Goal: Find specific page/section: Find specific page/section

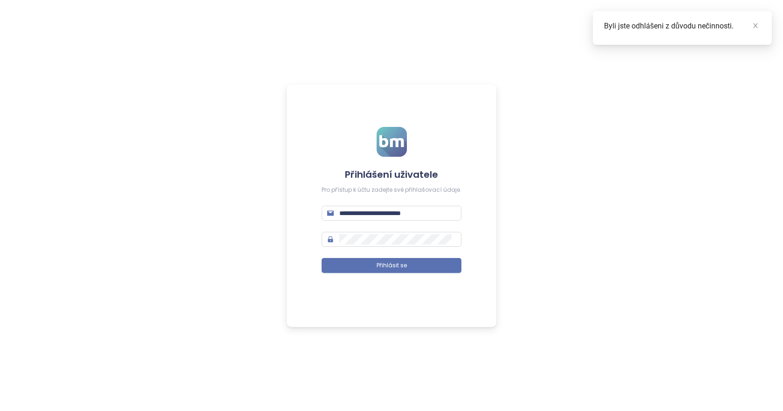
click at [384, 273] on form "**********" at bounding box center [392, 205] width 140 height 157
click at [393, 268] on button "Přihlásit se" at bounding box center [392, 265] width 140 height 15
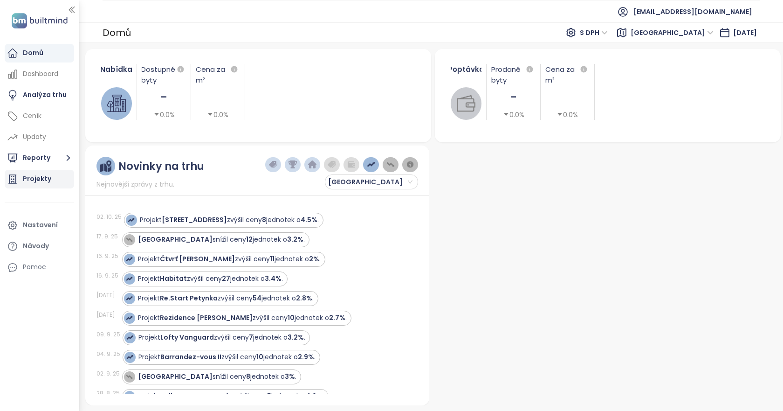
click at [42, 178] on div "Projekty" at bounding box center [37, 179] width 28 height 12
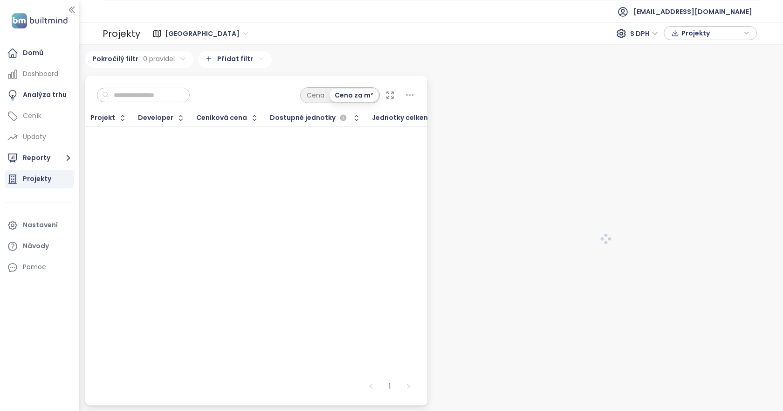
click at [168, 99] on input "text" at bounding box center [146, 95] width 75 height 14
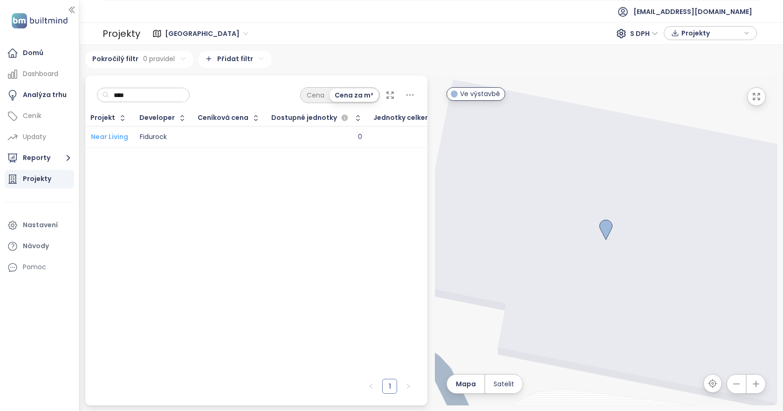
type input "****"
click at [119, 139] on span "Near Living" at bounding box center [109, 136] width 37 height 9
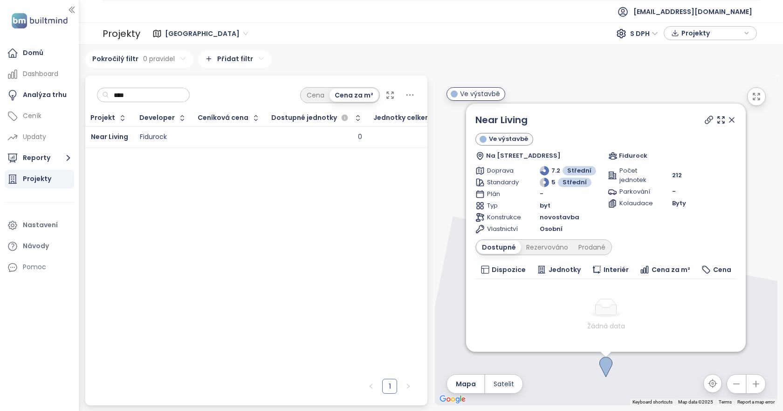
click at [727, 119] on icon at bounding box center [731, 119] width 9 height 9
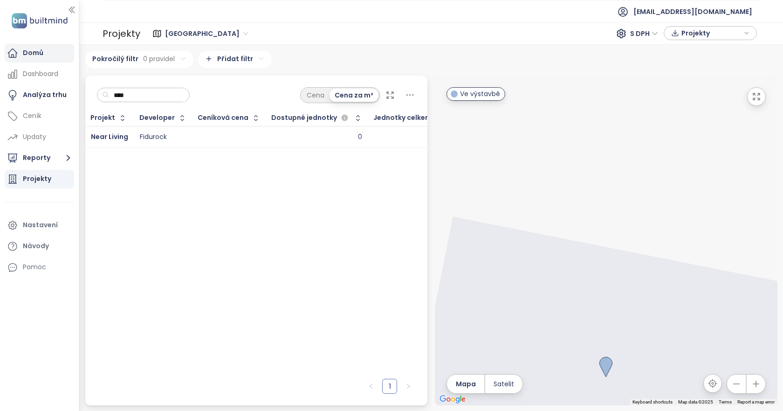
click at [40, 59] on div "Domů" at bounding box center [33, 53] width 21 height 12
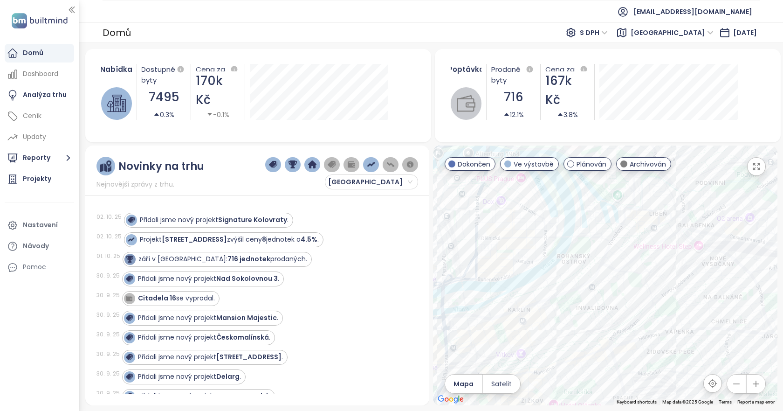
drag, startPoint x: 603, startPoint y: 249, endPoint x: 597, endPoint y: 265, distance: 16.8
click at [597, 265] on div at bounding box center [605, 275] width 344 height 260
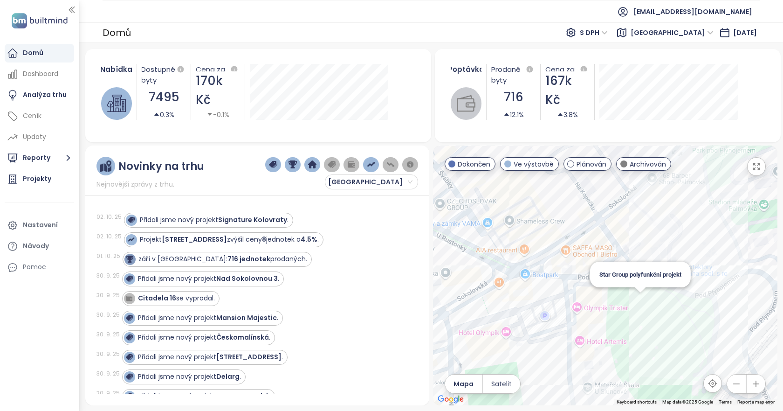
click at [638, 300] on div "Star Group polyfunkční projekt" at bounding box center [605, 275] width 344 height 260
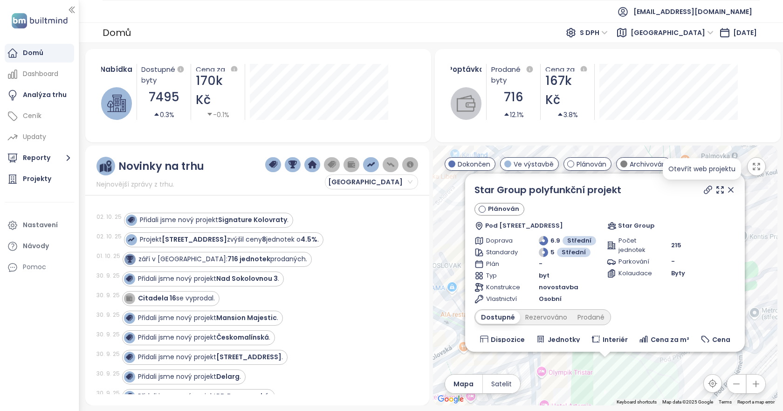
click at [703, 188] on icon at bounding box center [707, 189] width 9 height 9
click at [726, 193] on icon at bounding box center [730, 189] width 9 height 9
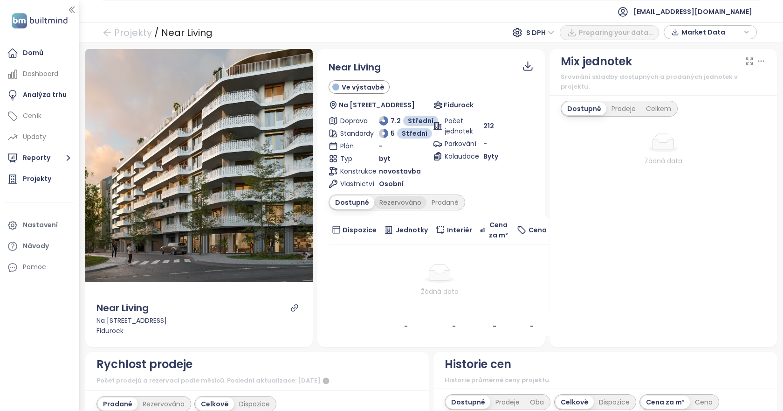
click at [403, 205] on div "Rezervováno" at bounding box center [400, 202] width 52 height 13
click at [443, 203] on div "Prodané" at bounding box center [445, 202] width 37 height 13
click at [356, 201] on div "Dostupné" at bounding box center [351, 202] width 42 height 13
